Goal: Find specific page/section: Find specific page/section

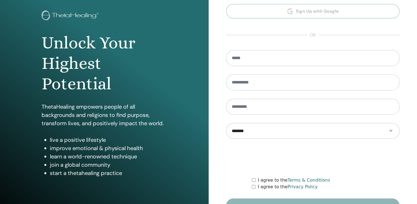
scroll to position [55, 0]
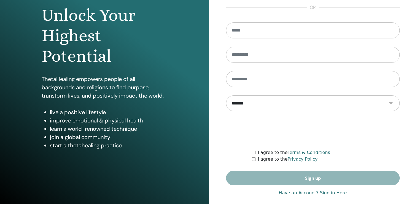
type input "**********"
click at [334, 194] on link "Have an Account? Sign in Here" at bounding box center [313, 192] width 68 height 7
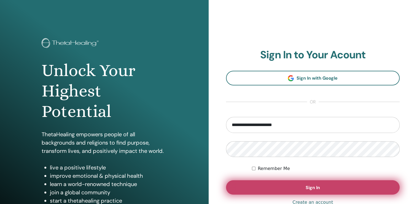
click at [325, 188] on button "Sign In" at bounding box center [313, 187] width 174 height 14
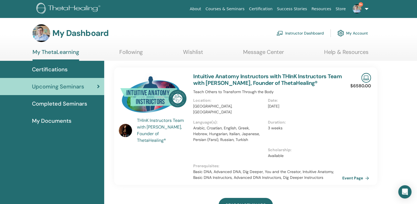
click at [298, 31] on link "Instructor Dashboard" at bounding box center [300, 33] width 47 height 12
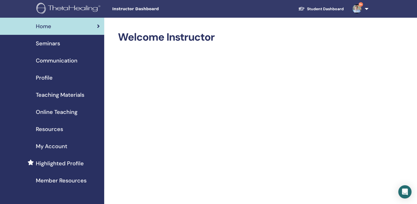
click at [44, 42] on span "Seminars" at bounding box center [48, 43] width 24 height 8
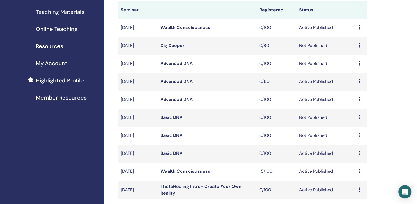
scroll to position [138, 0]
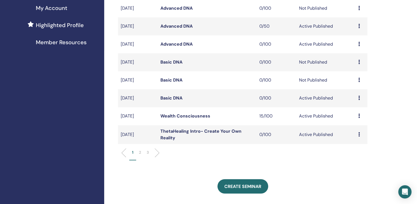
click at [140, 153] on p "2" at bounding box center [140, 152] width 2 height 6
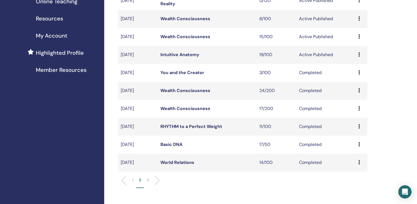
scroll to position [83, 0]
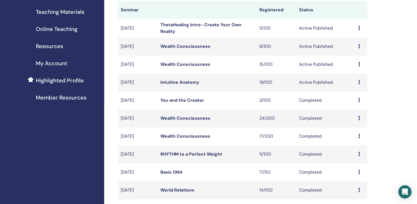
click at [186, 63] on link "Wealth Consciousness" at bounding box center [186, 64] width 50 height 6
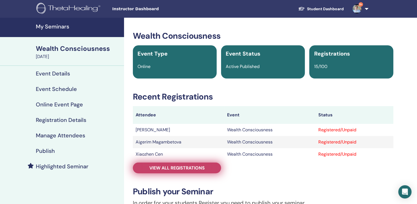
click at [176, 167] on span "View all registrations" at bounding box center [177, 168] width 55 height 6
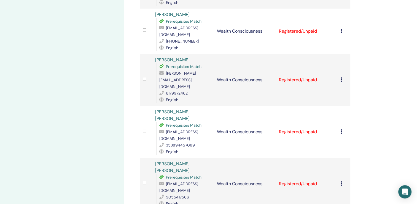
scroll to position [303, 0]
